Goal: Transaction & Acquisition: Download file/media

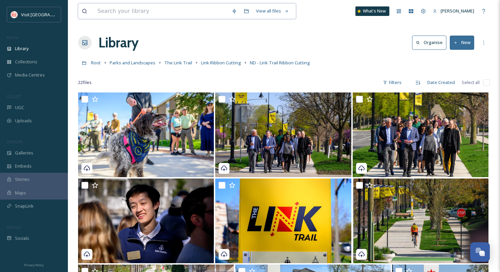
click at [146, 12] on input at bounding box center [161, 11] width 134 height 15
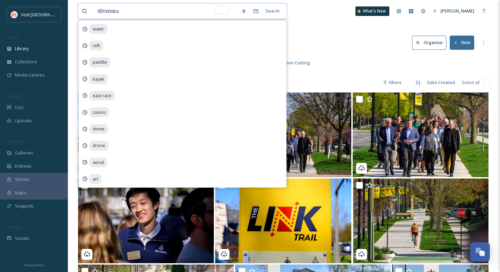
type input "dinosaur"
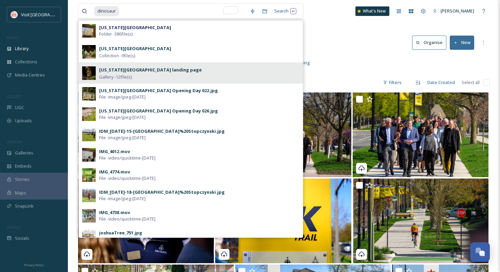
click at [155, 72] on strong "[US_STATE][GEOGRAPHIC_DATA] landing page" at bounding box center [150, 70] width 102 height 6
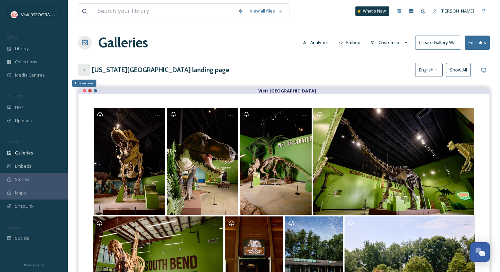
click at [84, 70] on icon at bounding box center [84, 70] width 2 height 3
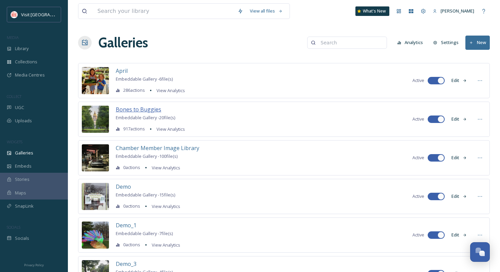
click at [125, 108] on span "Bones to Buggies" at bounding box center [138, 109] width 45 height 7
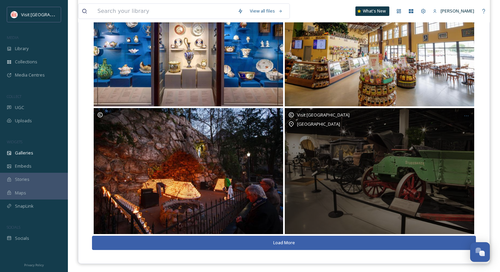
scroll to position [127, 0]
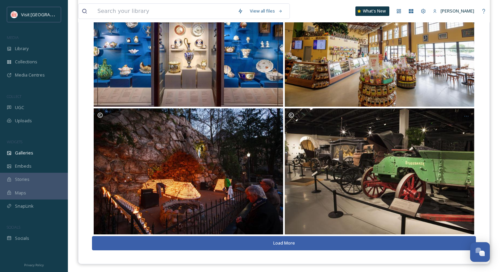
click at [277, 242] on button "Load More" at bounding box center [284, 243] width 384 height 14
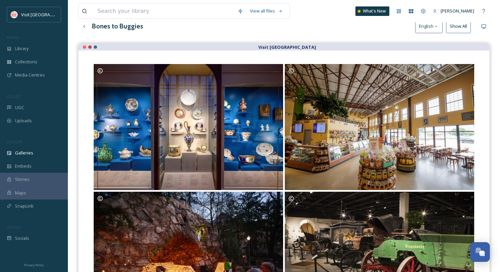
scroll to position [12, 0]
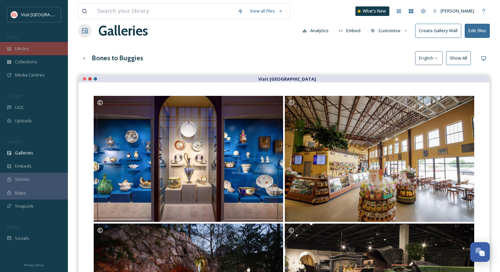
click at [25, 52] on div "Library" at bounding box center [34, 48] width 68 height 13
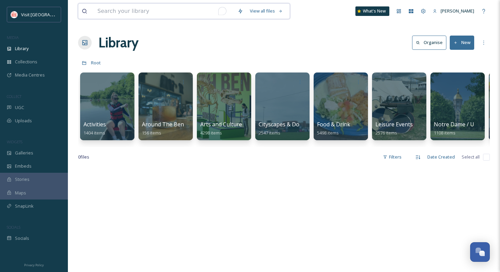
click at [139, 6] on input "To enrich screen reader interactions, please activate Accessibility in Grammarl…" at bounding box center [164, 11] width 140 height 15
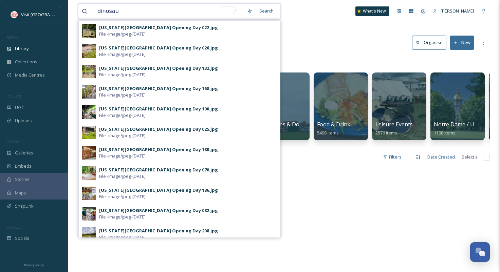
type input "dinosaur"
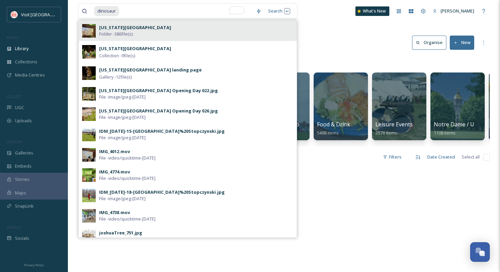
click at [149, 33] on div "[US_STATE][GEOGRAPHIC_DATA] Folder - 386 file(s)" at bounding box center [196, 30] width 194 height 13
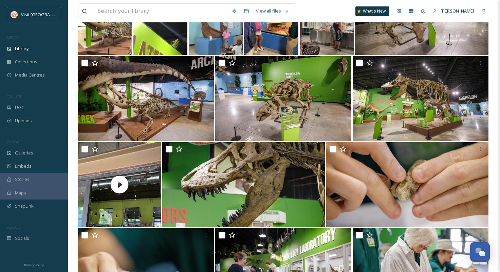
scroll to position [1831, 0]
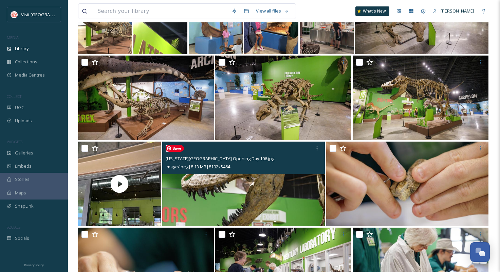
click at [263, 195] on img at bounding box center [243, 184] width 162 height 85
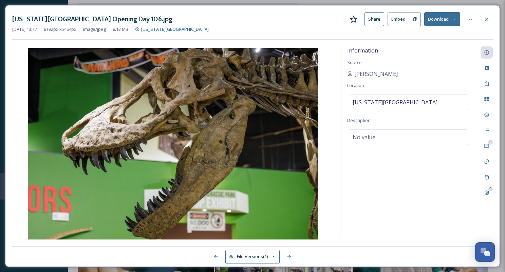
click at [446, 21] on button "Download" at bounding box center [442, 19] width 36 height 14
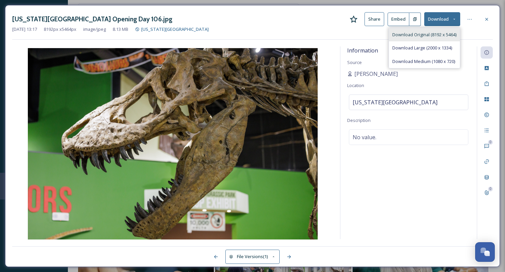
click at [435, 35] on span "Download Original (8192 x 5464)" at bounding box center [424, 35] width 64 height 6
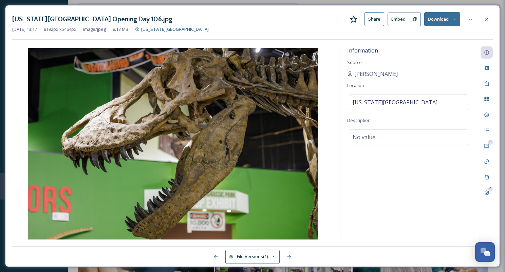
click at [488, 19] on icon at bounding box center [486, 19] width 5 height 5
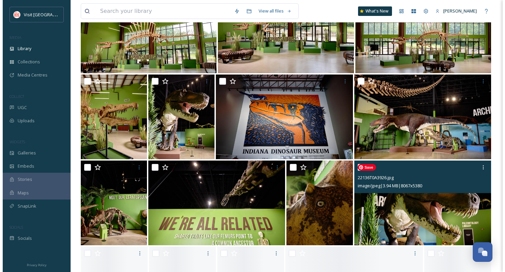
scroll to position [5355, 0]
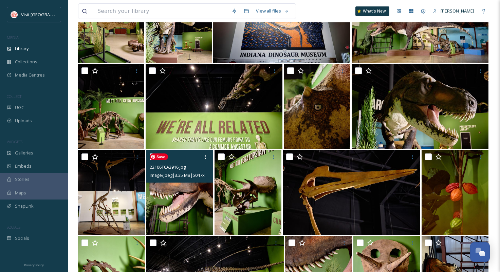
click at [180, 184] on img at bounding box center [179, 192] width 67 height 85
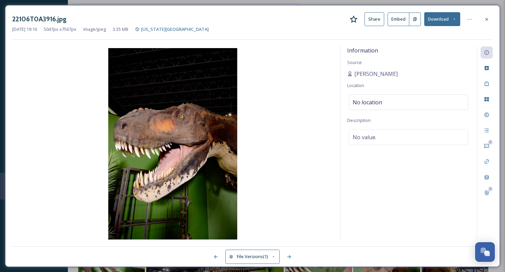
click at [447, 18] on button "Download" at bounding box center [442, 19] width 36 height 14
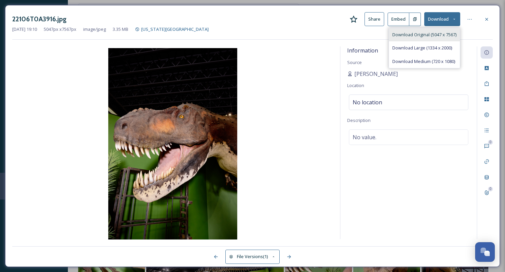
click at [437, 34] on span "Download Original (5047 x 7567)" at bounding box center [424, 35] width 64 height 6
